Goal: Transaction & Acquisition: Register for event/course

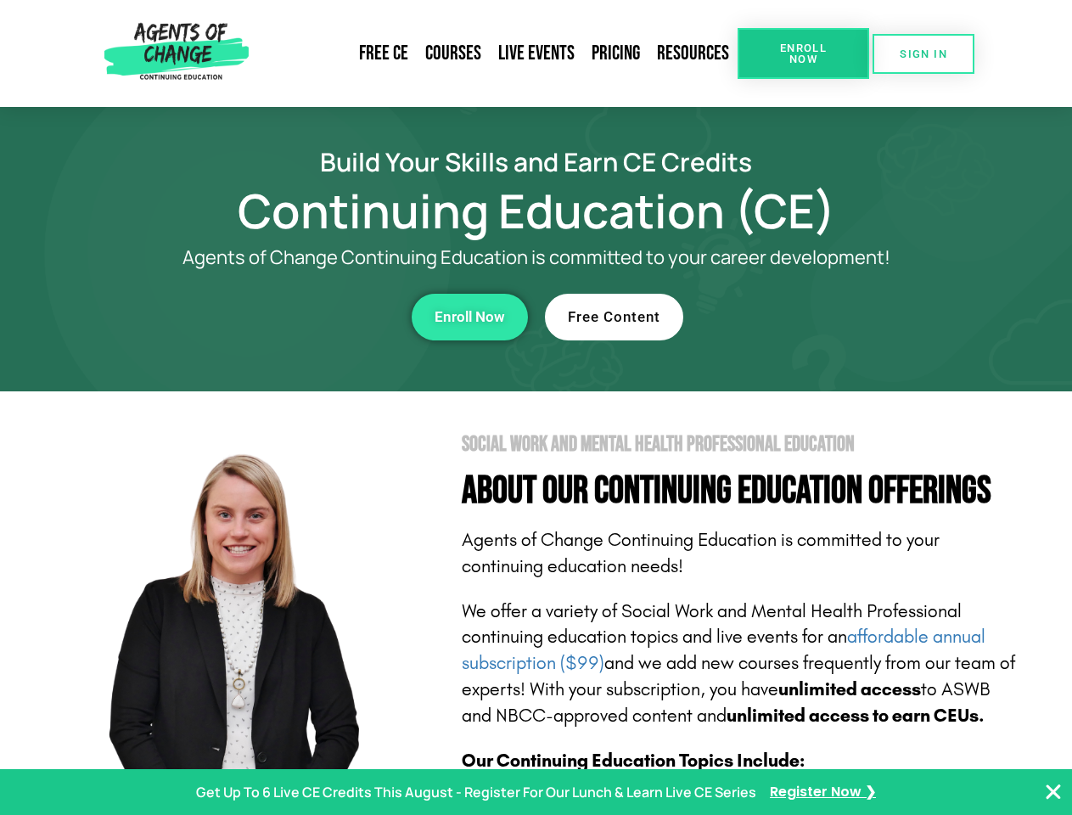
click at [536, 407] on section "Social Work and Mental Health Professional Education About Our Continuing Educa…" at bounding box center [536, 747] width 1072 height 713
click at [803, 53] on span "Enroll Now" at bounding box center [803, 53] width 77 height 22
click at [924, 53] on span "SIGN IN" at bounding box center [924, 53] width 48 height 11
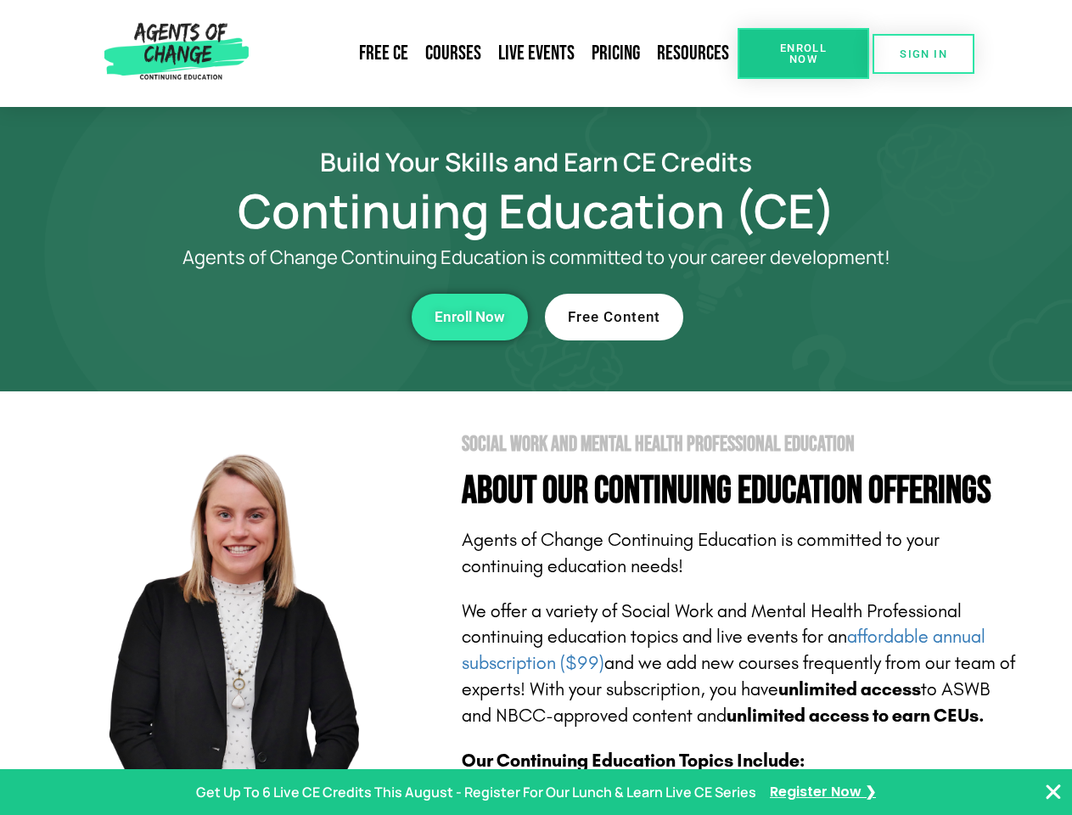
click at [295, 317] on div "Enroll Now" at bounding box center [294, 317] width 467 height 47
click at [469, 317] on span "Enroll Now" at bounding box center [470, 317] width 70 height 14
click at [778, 317] on div "Free Content" at bounding box center [778, 317] width 467 height 47
